Goal: Navigation & Orientation: Find specific page/section

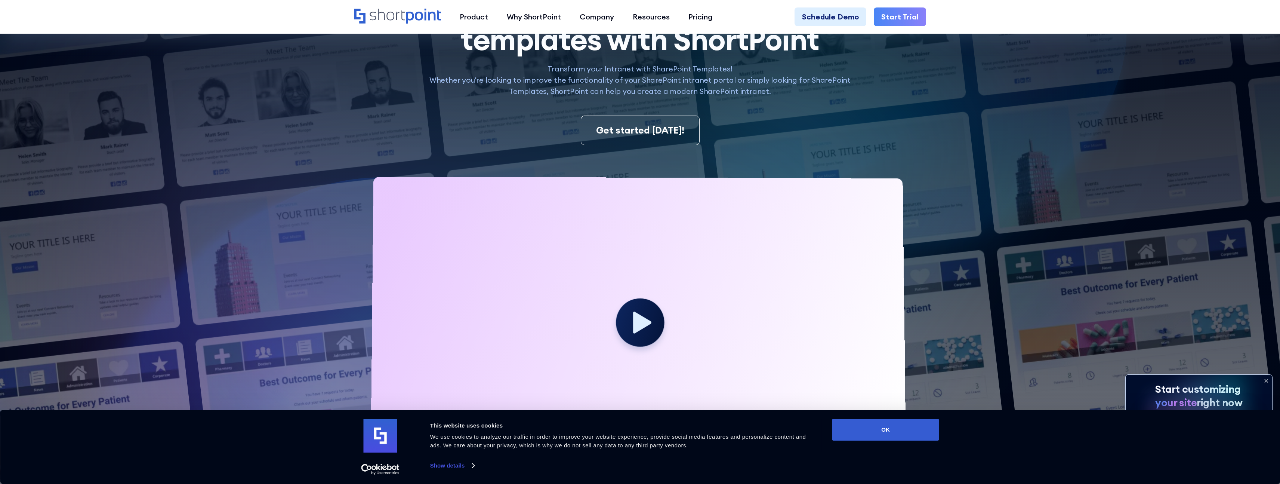
scroll to position [291, 0]
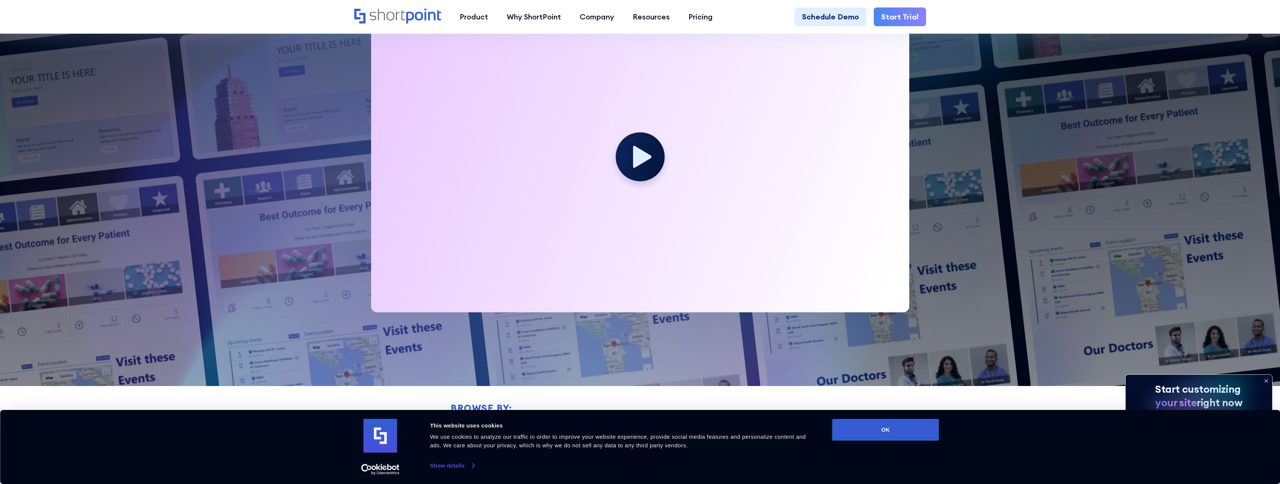
click at [450, 465] on link "Show details" at bounding box center [452, 465] width 44 height 11
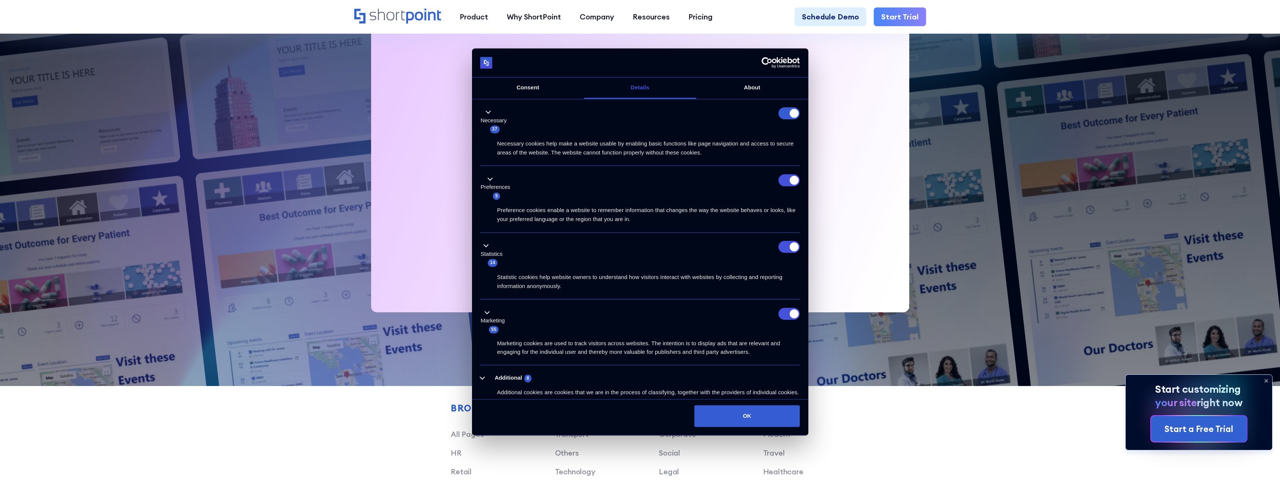
click at [786, 116] on form at bounding box center [789, 114] width 21 height 12
click at [785, 183] on input "Preferences" at bounding box center [789, 180] width 21 height 12
checkbox input "false"
click at [791, 245] on input "Statistics" at bounding box center [789, 247] width 21 height 12
checkbox input "false"
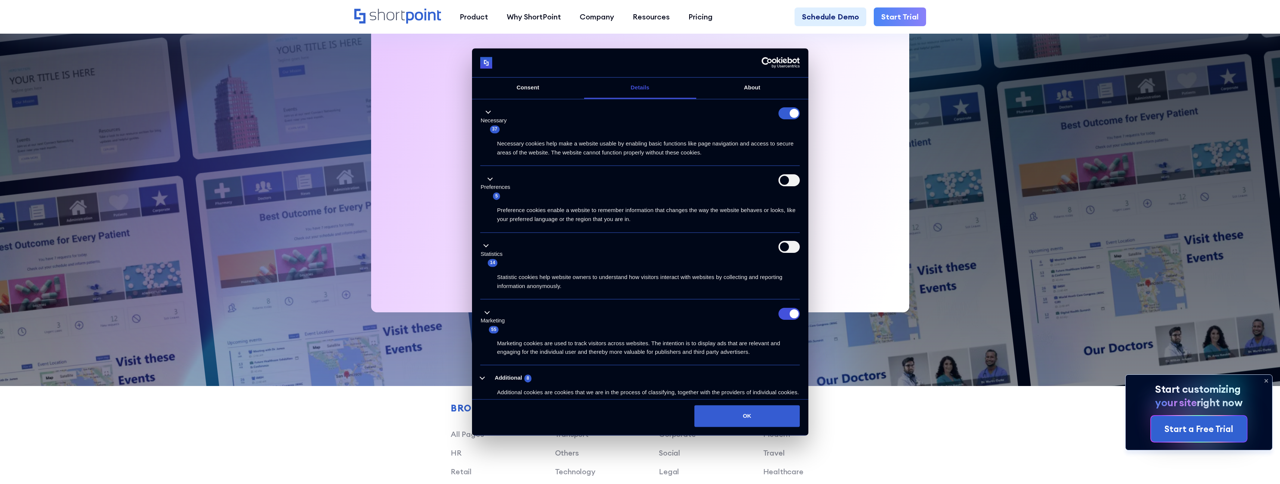
click at [787, 320] on div "Marketing 55" at bounding box center [640, 321] width 320 height 26
click at [786, 316] on input "Marketing" at bounding box center [789, 314] width 21 height 12
checkbox input "false"
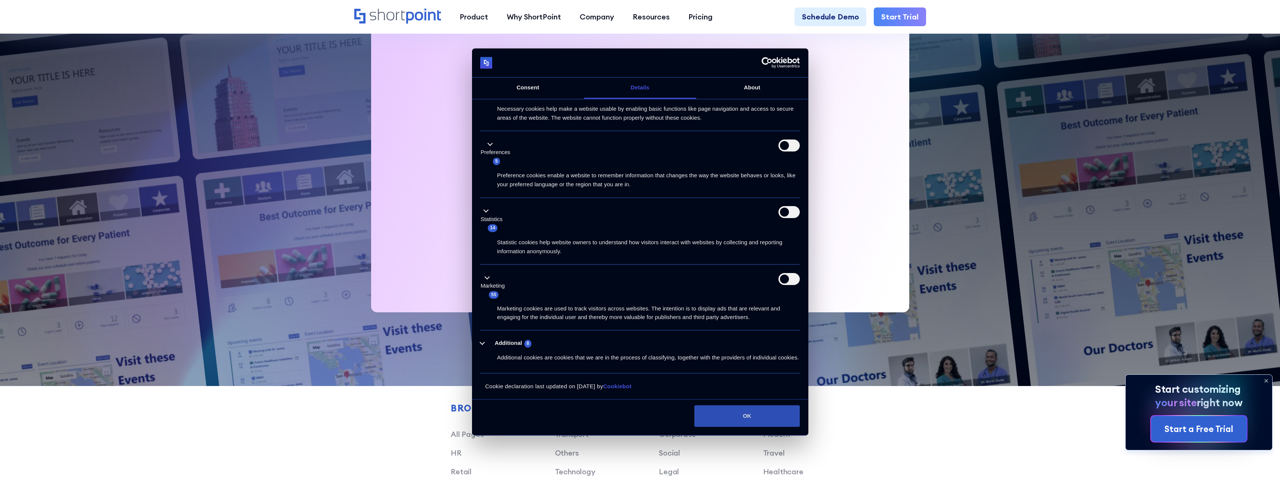
click at [759, 415] on button "OK" at bounding box center [747, 416] width 105 height 22
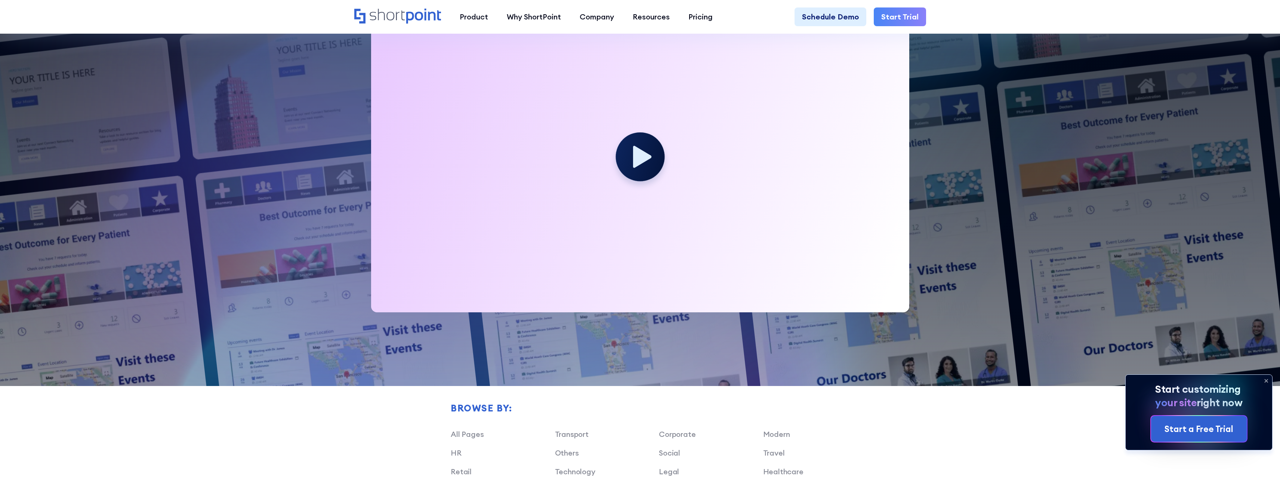
scroll to position [0, 0]
click at [634, 148] on icon at bounding box center [643, 156] width 20 height 24
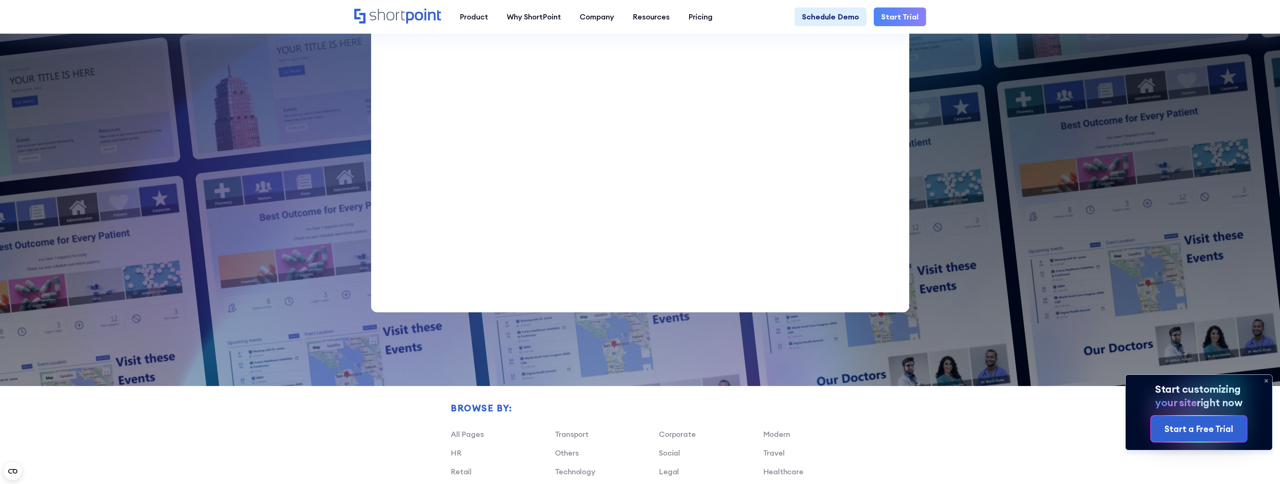
click at [987, 204] on img at bounding box center [608, 130] width 1344 height 843
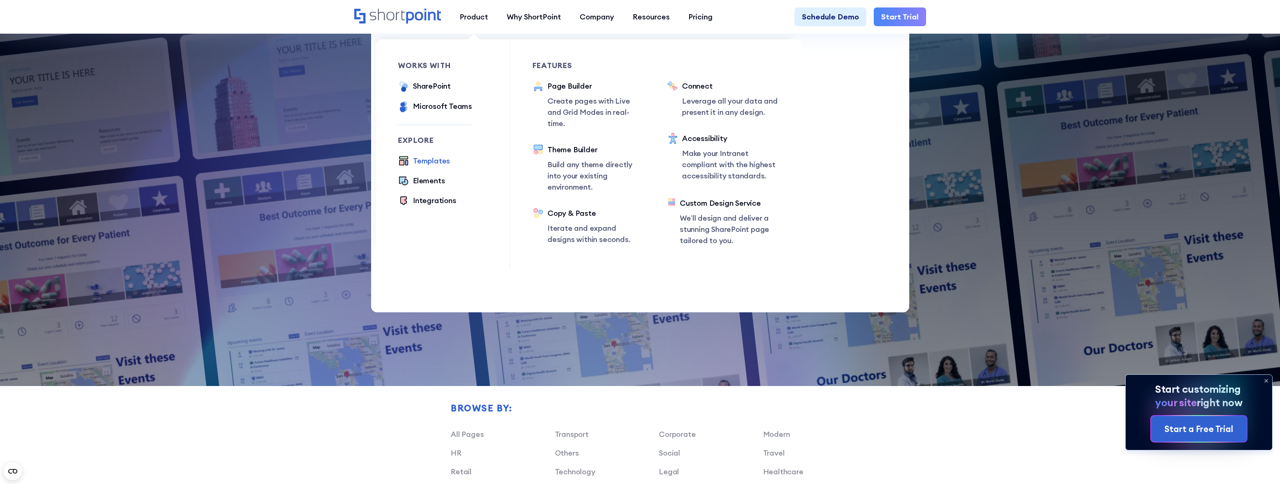
click at [434, 162] on div "Templates" at bounding box center [431, 160] width 37 height 11
click at [436, 160] on div "Templates" at bounding box center [431, 160] width 37 height 11
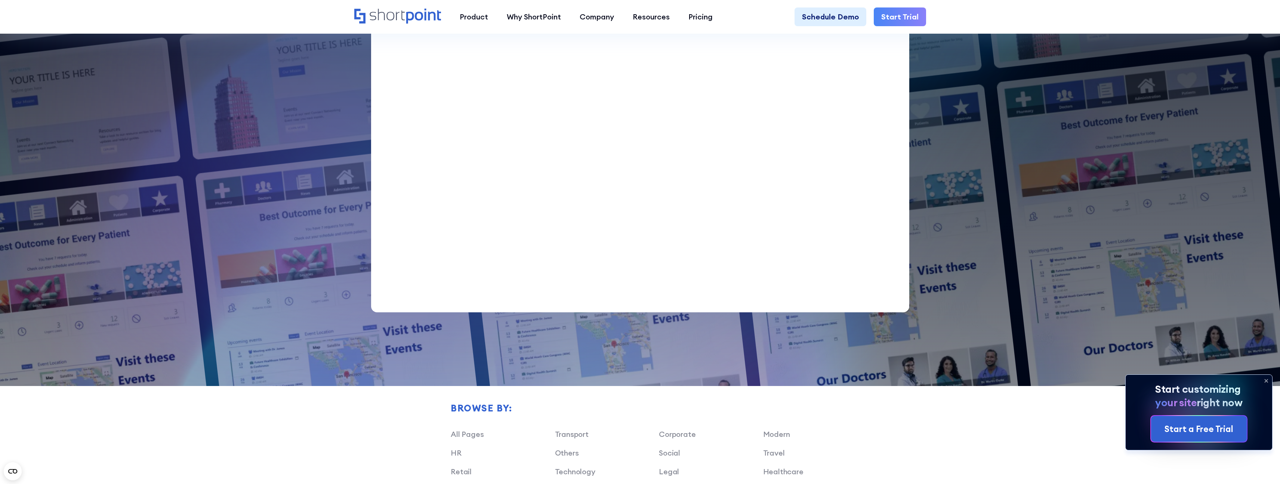
click at [1034, 164] on img at bounding box center [608, 130] width 1344 height 843
